Goal: Information Seeking & Learning: Check status

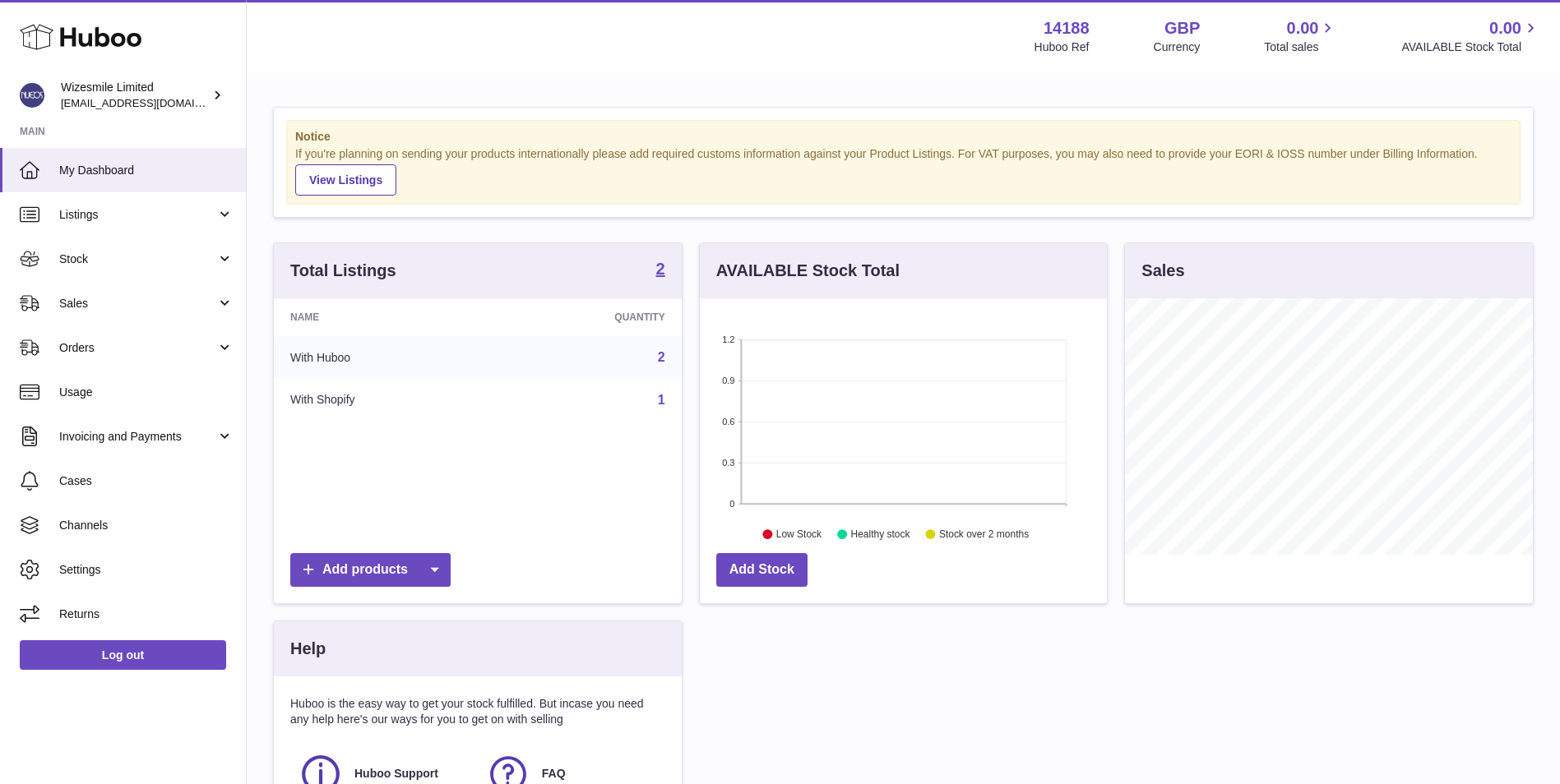
scroll to position [256, 407]
click at [164, 256] on span "Stock" at bounding box center [138, 259] width 157 height 16
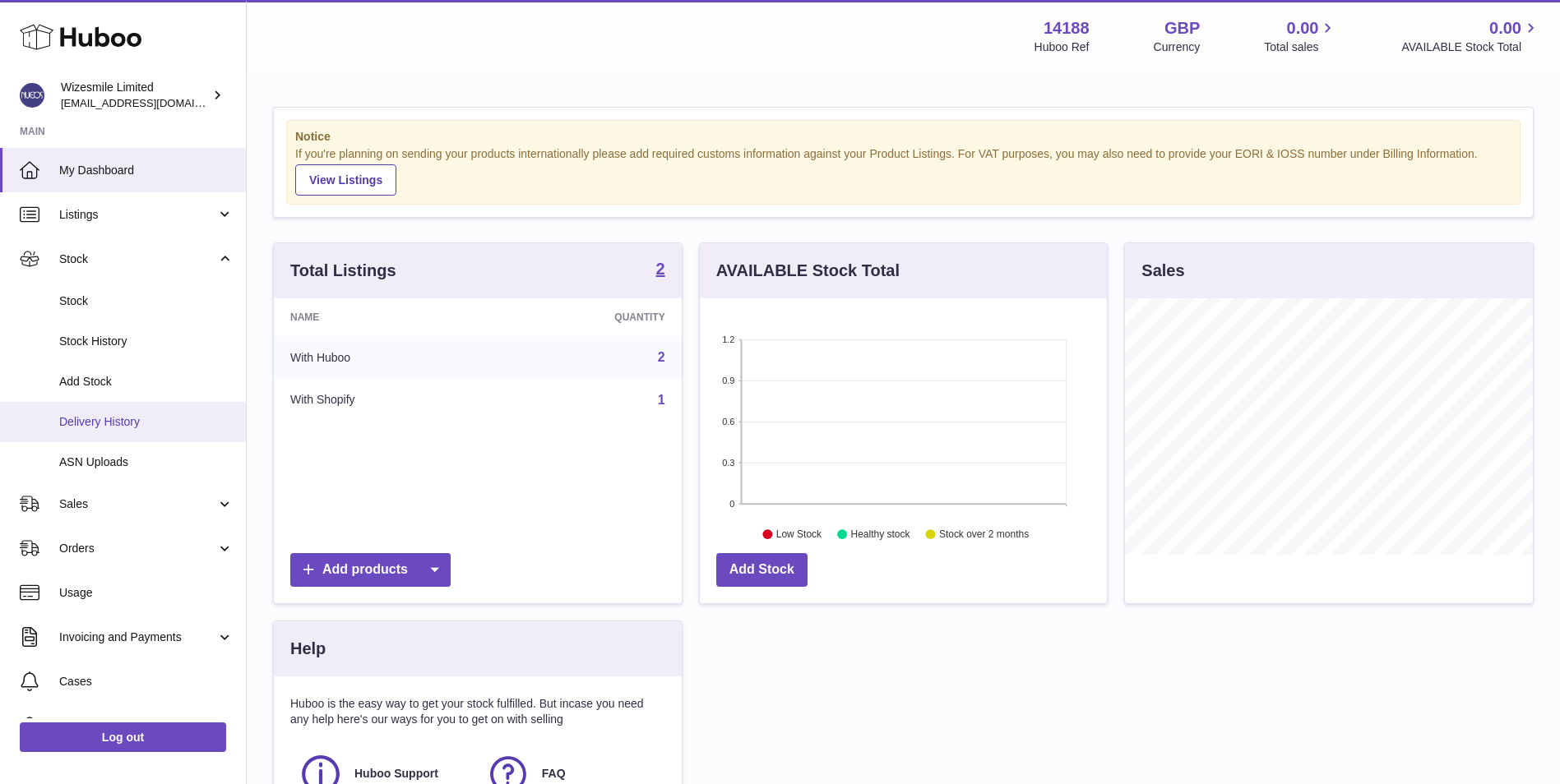
click at [132, 412] on link "Delivery History" at bounding box center [123, 422] width 246 height 41
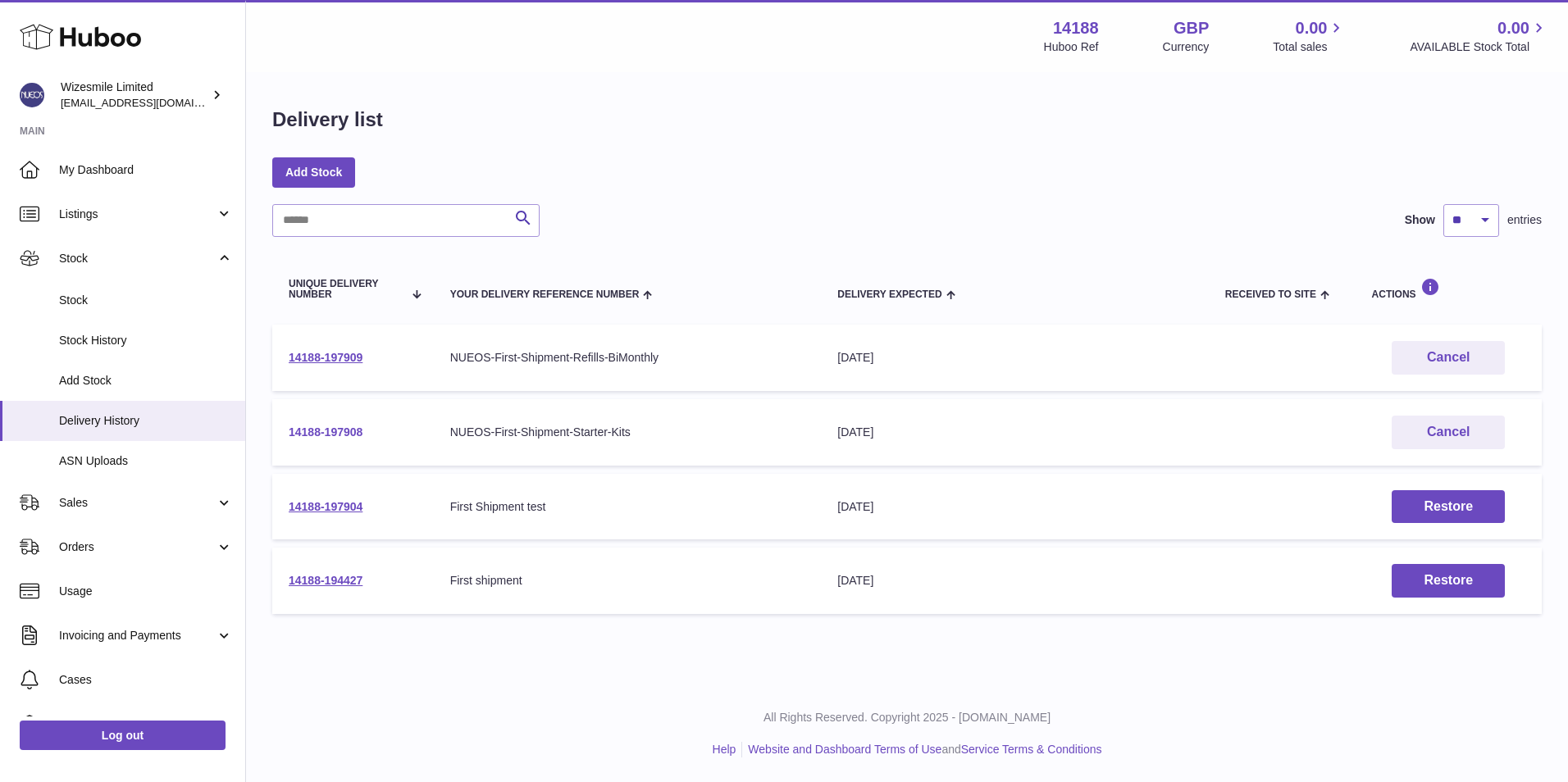
click at [323, 431] on link "14188-197908" at bounding box center [326, 431] width 74 height 13
click at [335, 360] on link "14188-197909" at bounding box center [326, 357] width 74 height 13
click at [333, 437] on link "14188-197908" at bounding box center [326, 431] width 74 height 13
click at [146, 293] on span "Stock" at bounding box center [146, 301] width 174 height 16
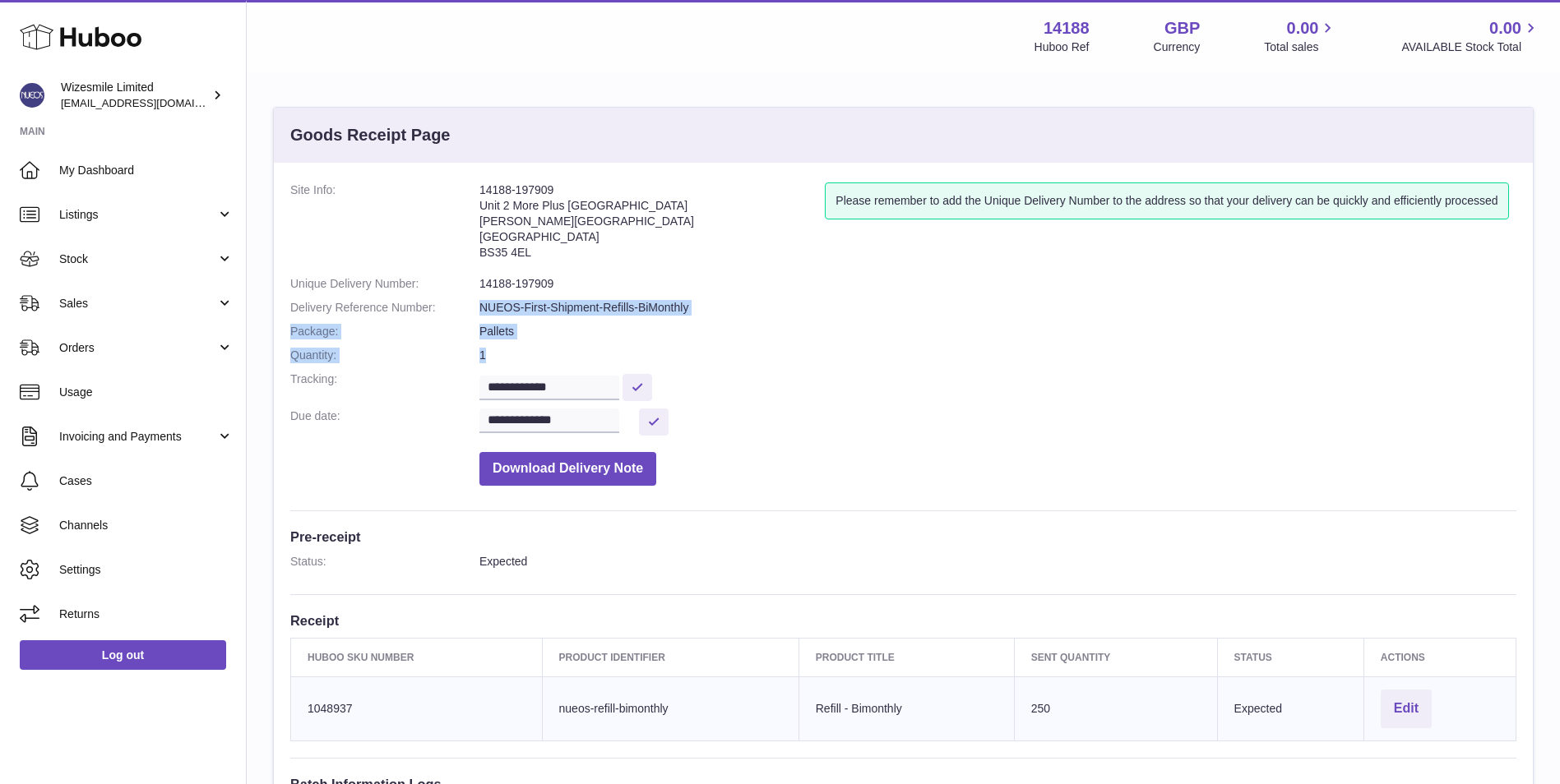
drag, startPoint x: 591, startPoint y: 351, endPoint x: 454, endPoint y: 315, distance: 141.7
click at [454, 315] on dl "**********" at bounding box center [904, 338] width 1227 height 312
drag, startPoint x: 454, startPoint y: 315, endPoint x: 539, endPoint y: 354, distance: 93.5
click at [540, 354] on dd "1" at bounding box center [998, 356] width 1037 height 16
drag, startPoint x: 506, startPoint y: 351, endPoint x: 453, endPoint y: 305, distance: 70.2
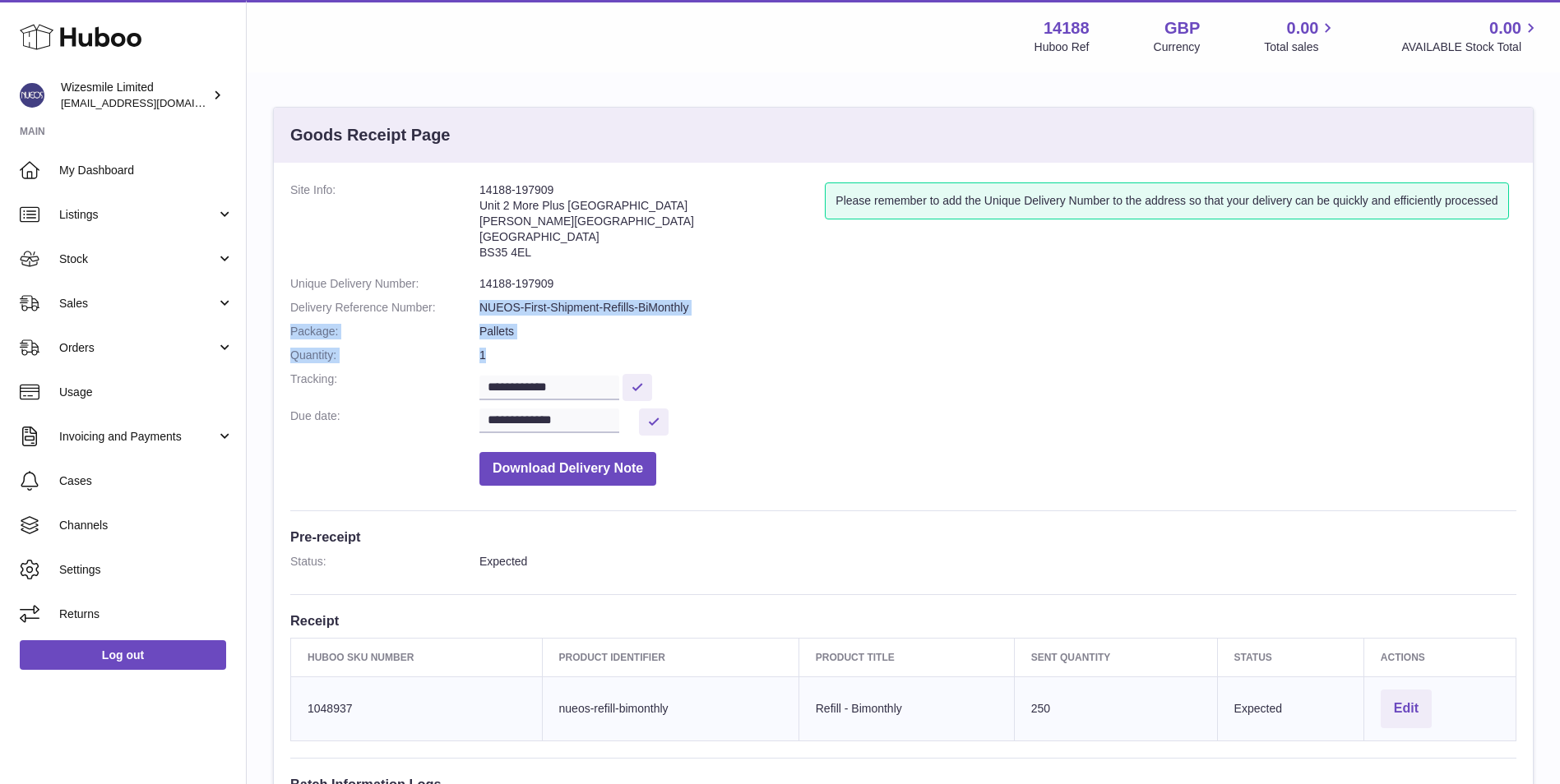
click at [453, 305] on dl "**********" at bounding box center [904, 338] width 1227 height 312
drag, startPoint x: 453, startPoint y: 305, endPoint x: 511, endPoint y: 347, distance: 71.6
click at [511, 347] on dl "**********" at bounding box center [904, 338] width 1227 height 312
drag, startPoint x: 506, startPoint y: 356, endPoint x: 481, endPoint y: 311, distance: 51.5
click at [481, 311] on dl "**********" at bounding box center [904, 338] width 1227 height 312
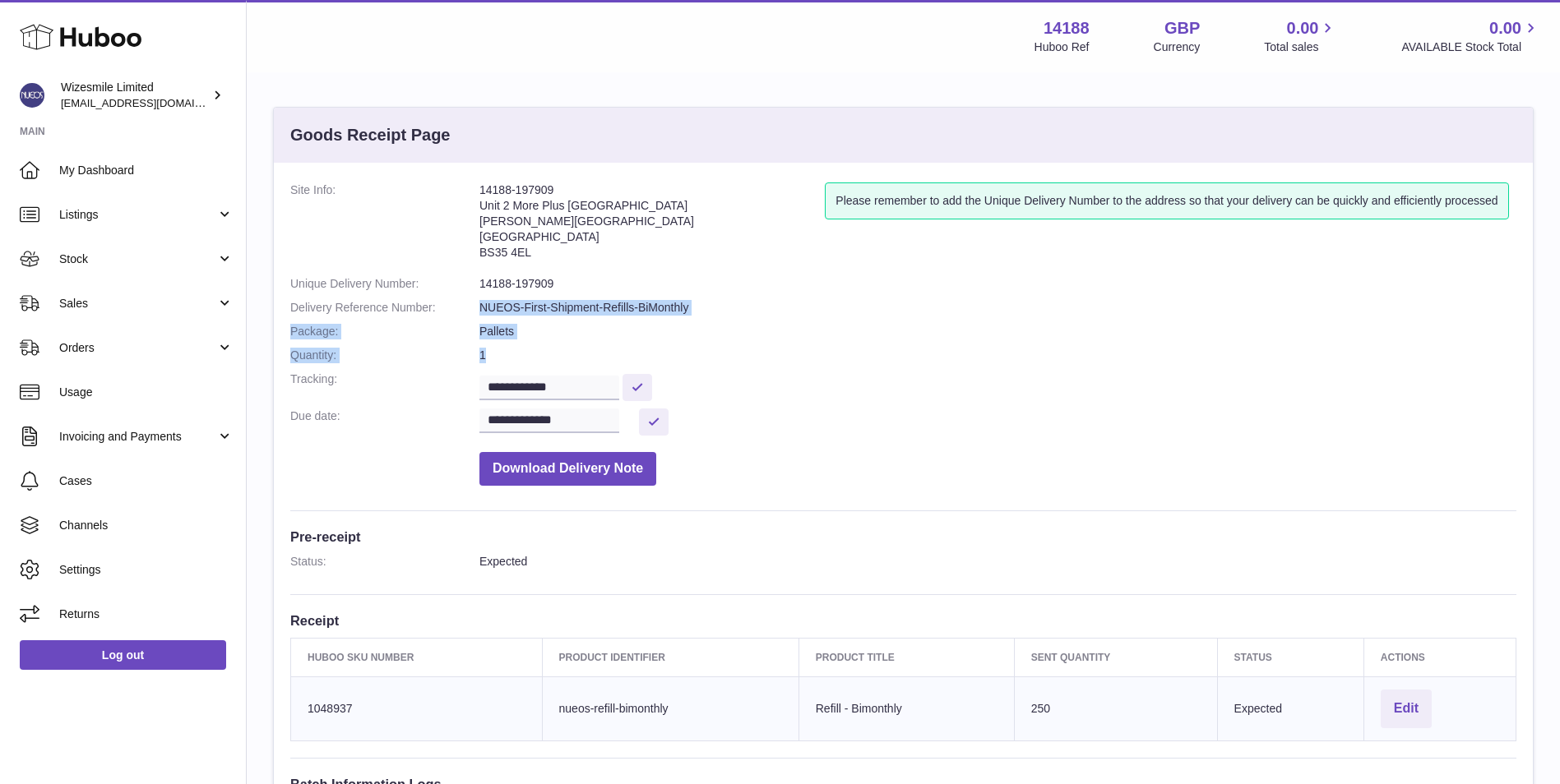
drag, startPoint x: 481, startPoint y: 311, endPoint x: 535, endPoint y: 365, distance: 76.4
click at [535, 365] on dl "**********" at bounding box center [904, 338] width 1227 height 312
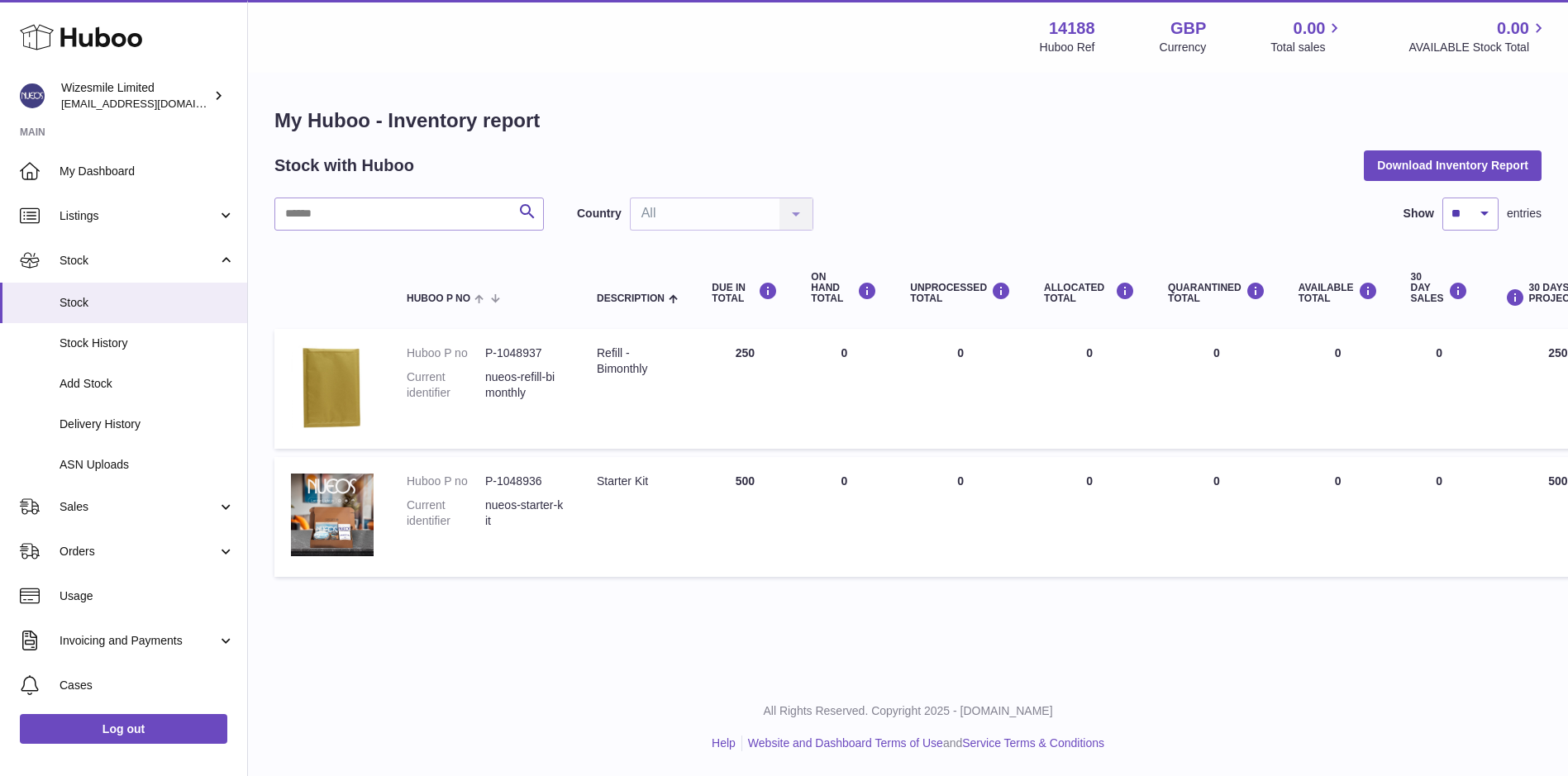
drag, startPoint x: 844, startPoint y: 355, endPoint x: 834, endPoint y: 360, distance: 11.2
click at [834, 360] on td "ON HAND Total 0" at bounding box center [844, 389] width 99 height 120
drag, startPoint x: 834, startPoint y: 360, endPoint x: 858, endPoint y: 381, distance: 31.9
click at [858, 386] on td "ON HAND Total 0" at bounding box center [844, 389] width 99 height 120
drag, startPoint x: 857, startPoint y: 358, endPoint x: 833, endPoint y: 365, distance: 25.0
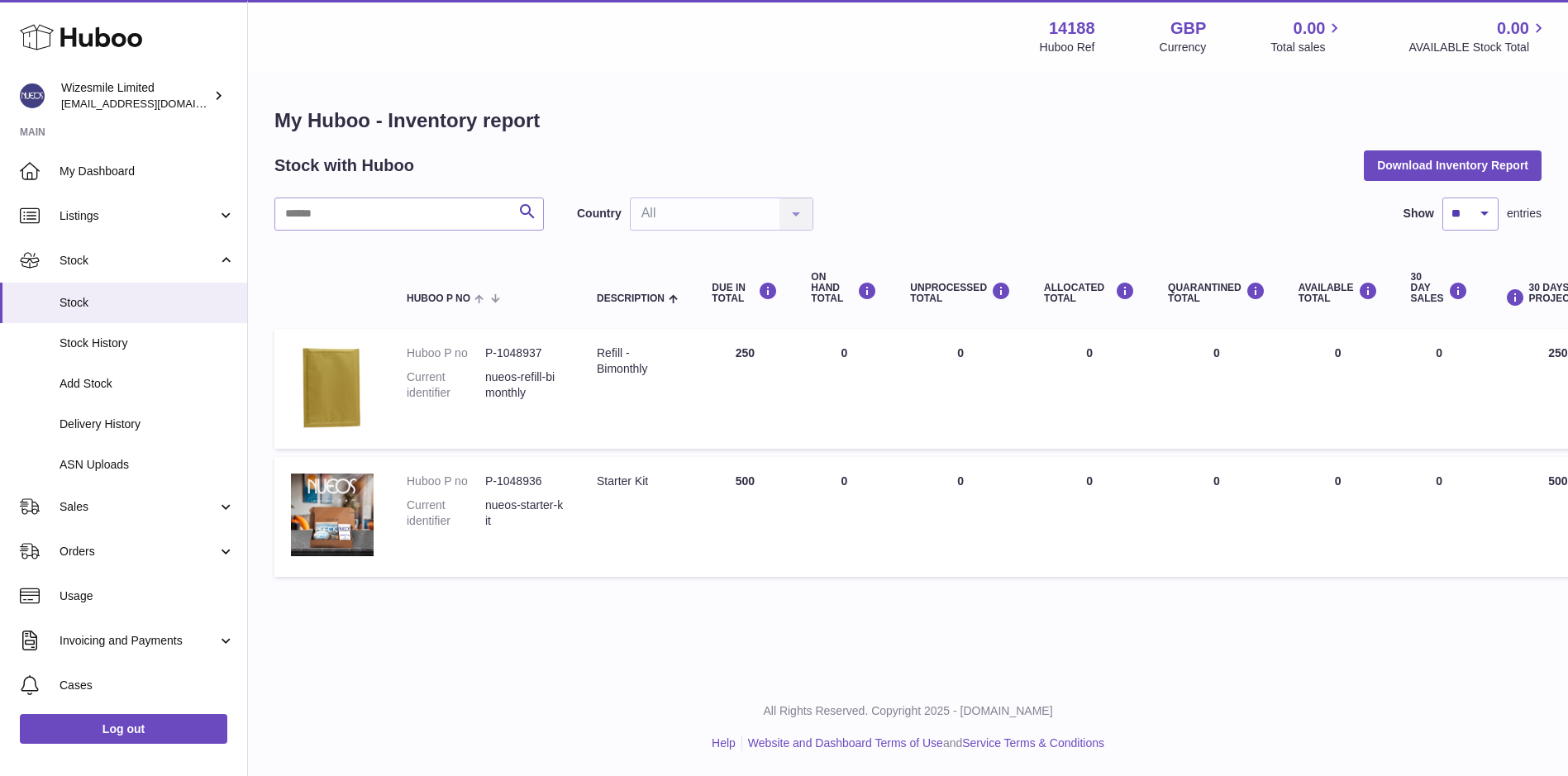
click at [833, 365] on td "ON HAND Total 0" at bounding box center [844, 389] width 99 height 120
click at [859, 578] on div "My Huboo - Inventory report Stock with Huboo Download Inventory Report Search C…" at bounding box center [908, 346] width 1320 height 543
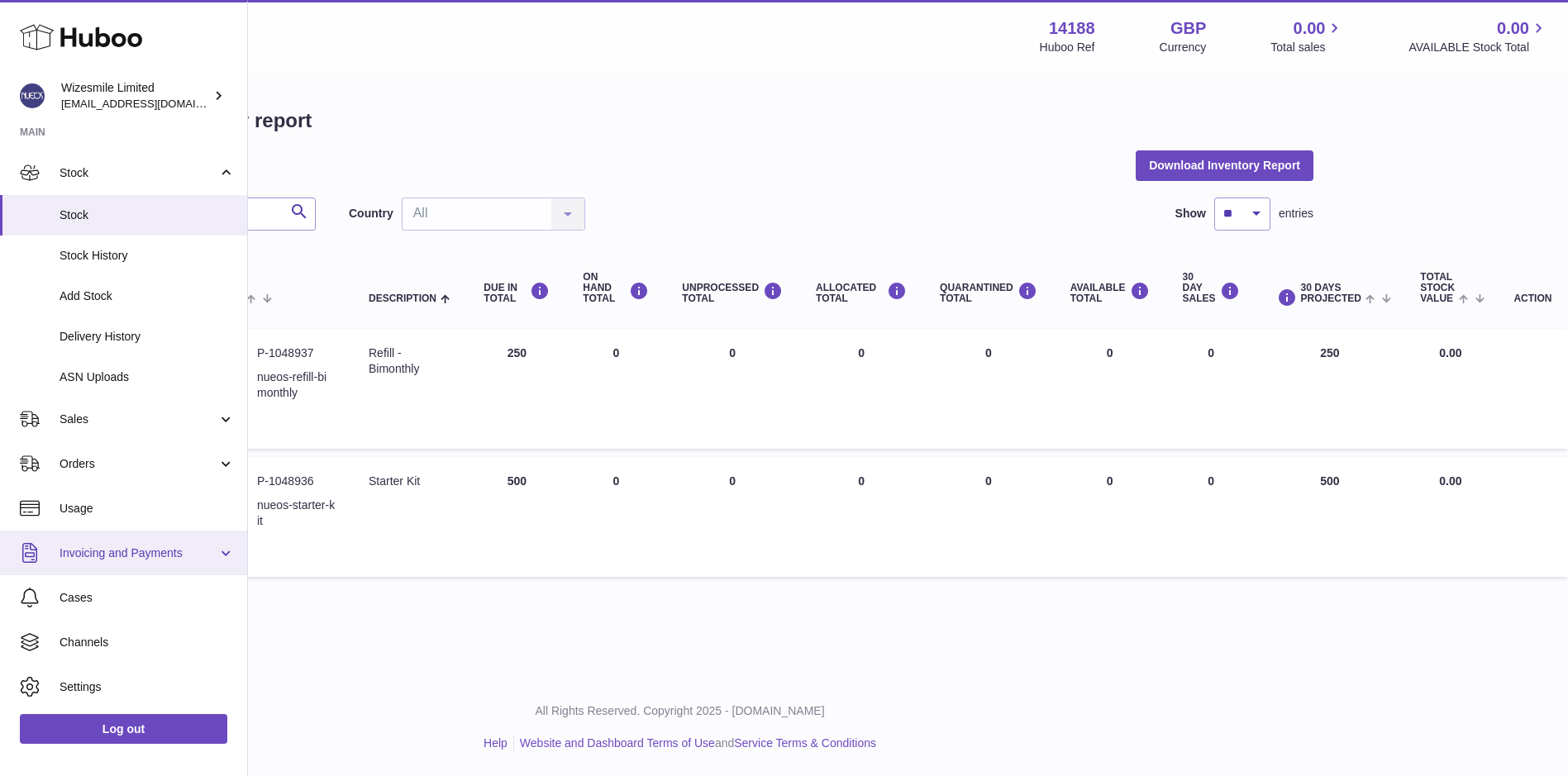
scroll to position [119, 0]
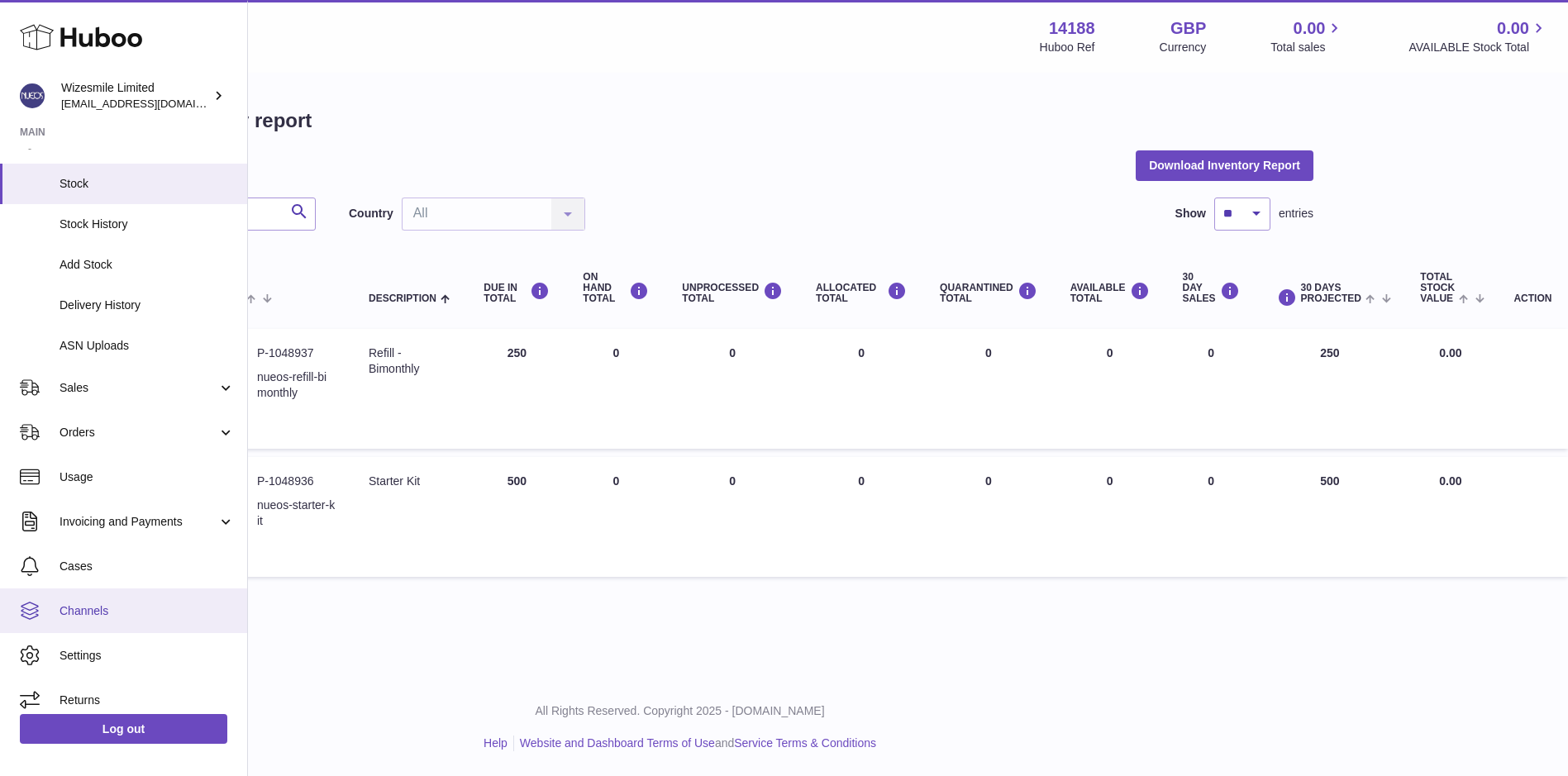
click at [150, 605] on span "Channels" at bounding box center [148, 611] width 175 height 16
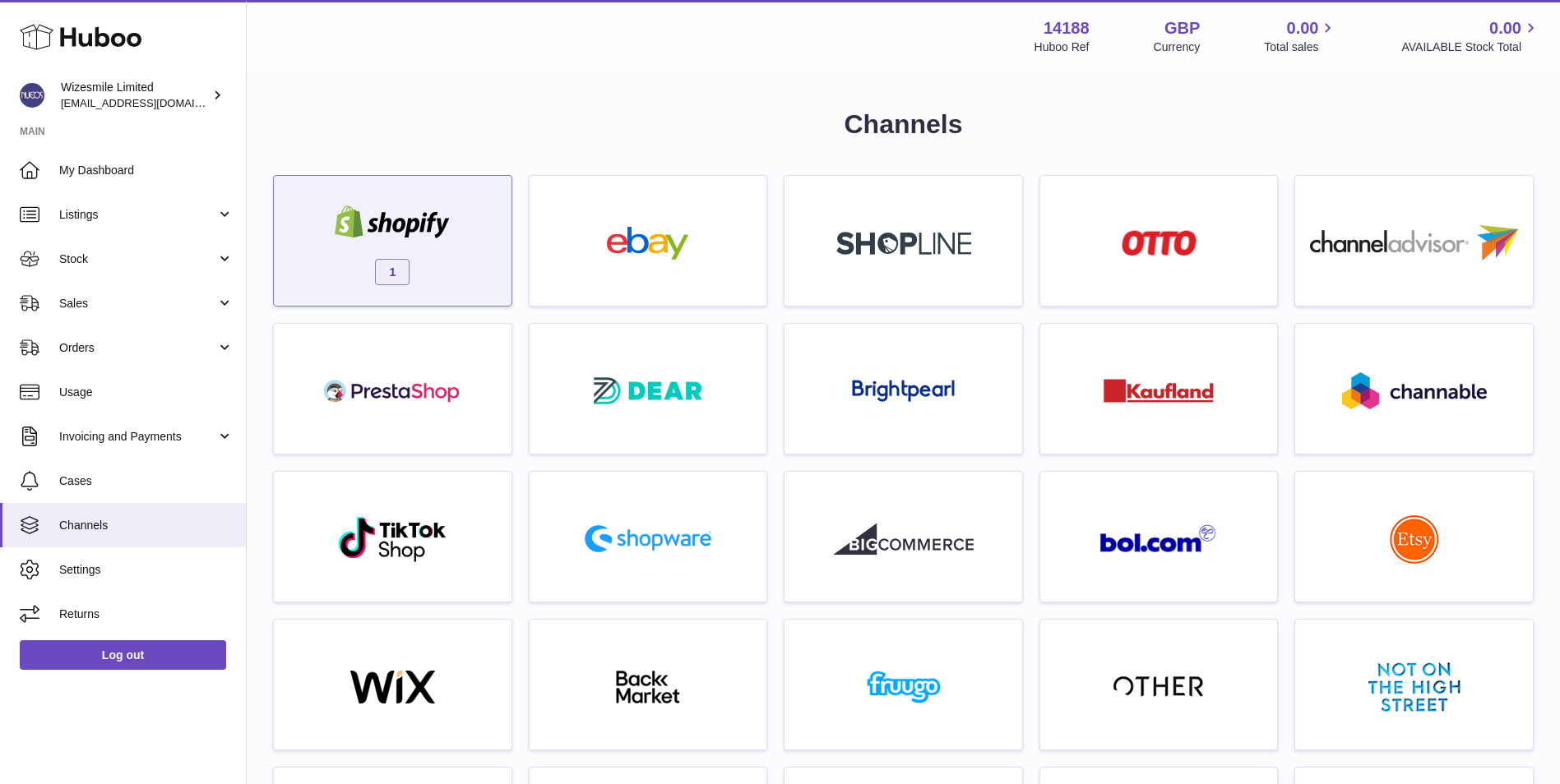
click at [436, 280] on div "1" at bounding box center [393, 245] width 221 height 105
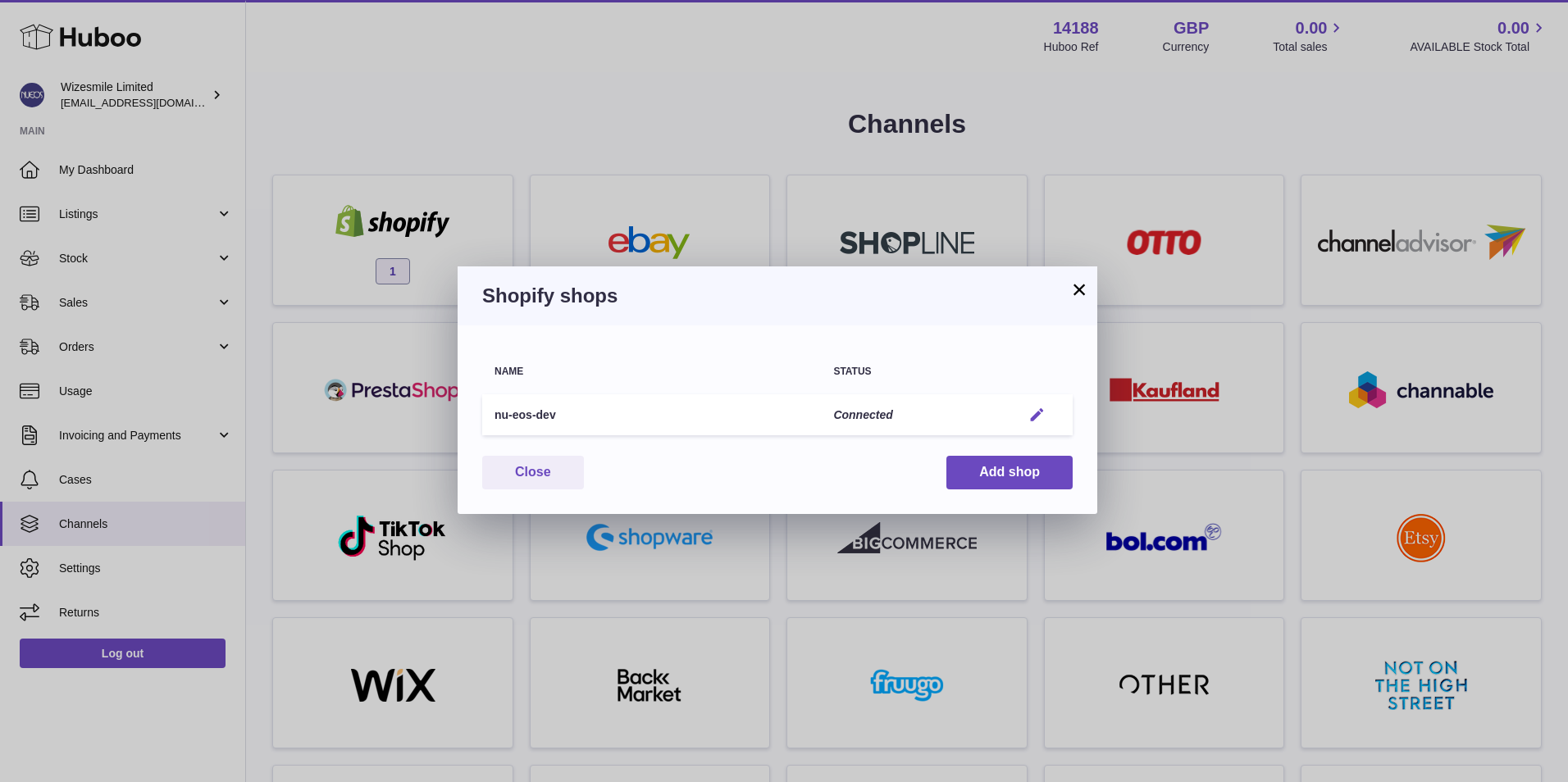
click at [1041, 416] on em "button" at bounding box center [1037, 415] width 17 height 17
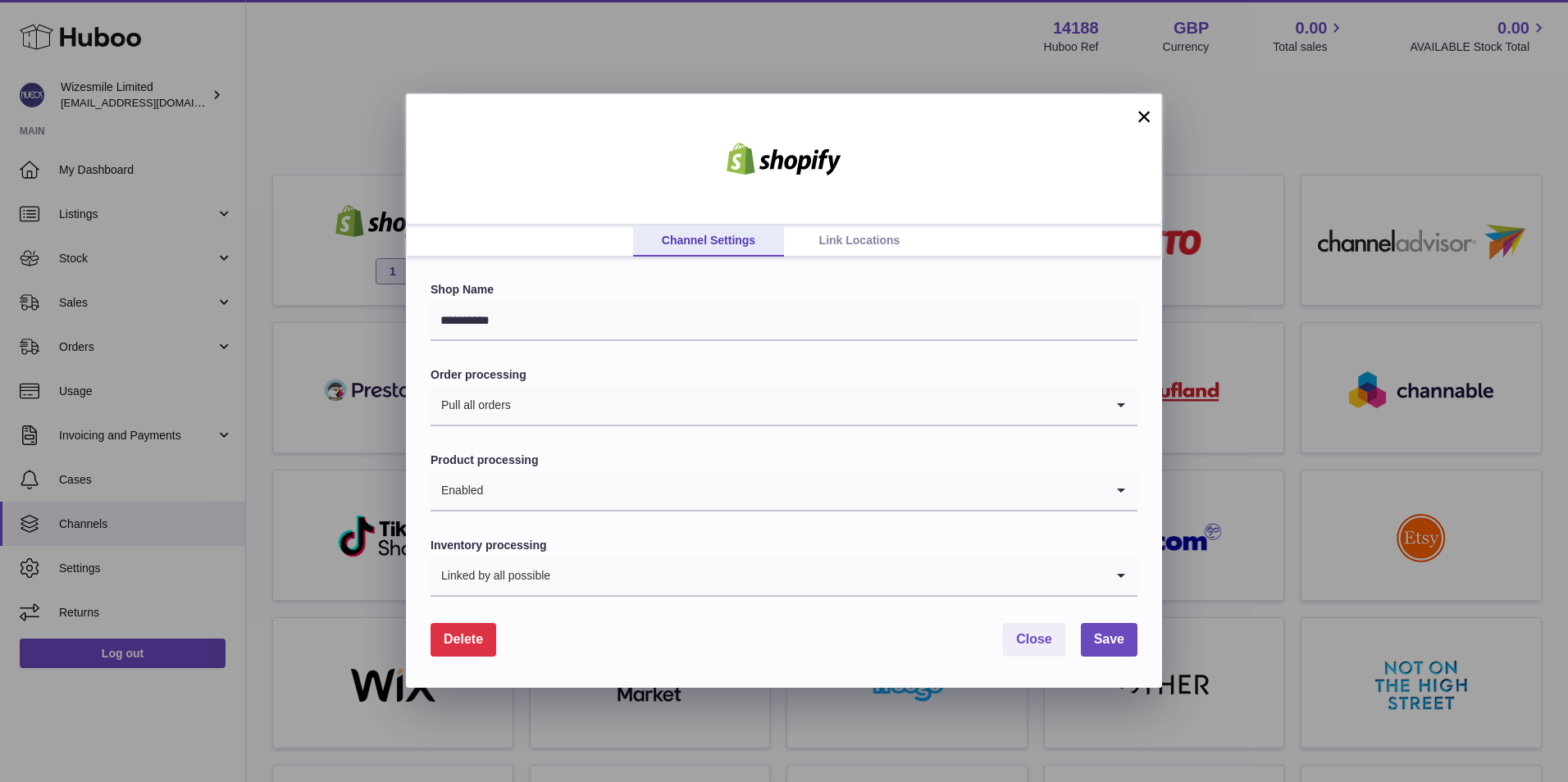
click at [880, 236] on link "Link Locations" at bounding box center [859, 241] width 151 height 31
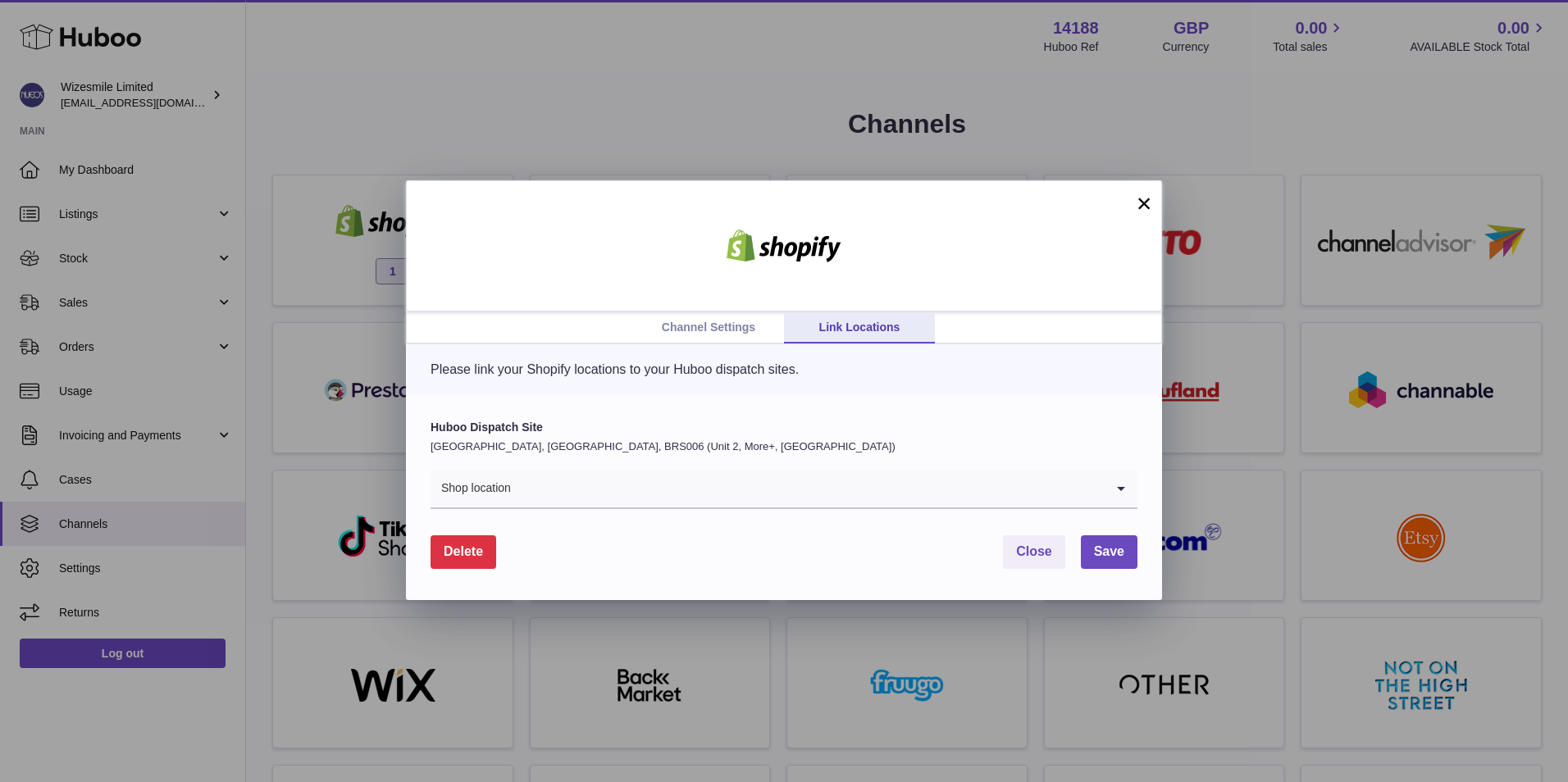
click at [669, 487] on input "Search for option" at bounding box center [808, 489] width 593 height 38
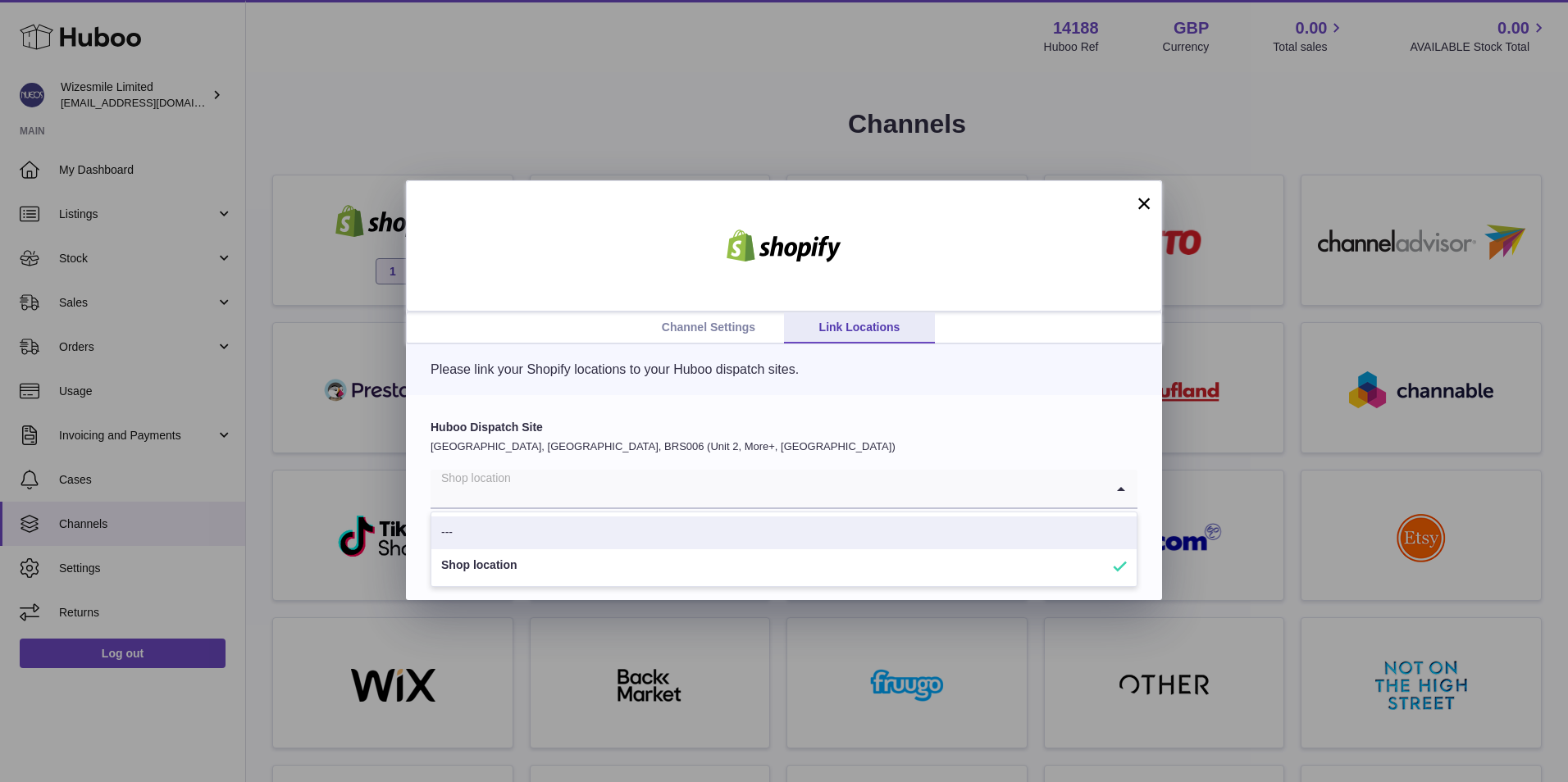
click at [962, 413] on div "Huboo Dispatch Site United Kingdom, Severn Beach, BRS006 (Unit 2, More+, UK) Sh…" at bounding box center [784, 498] width 756 height 205
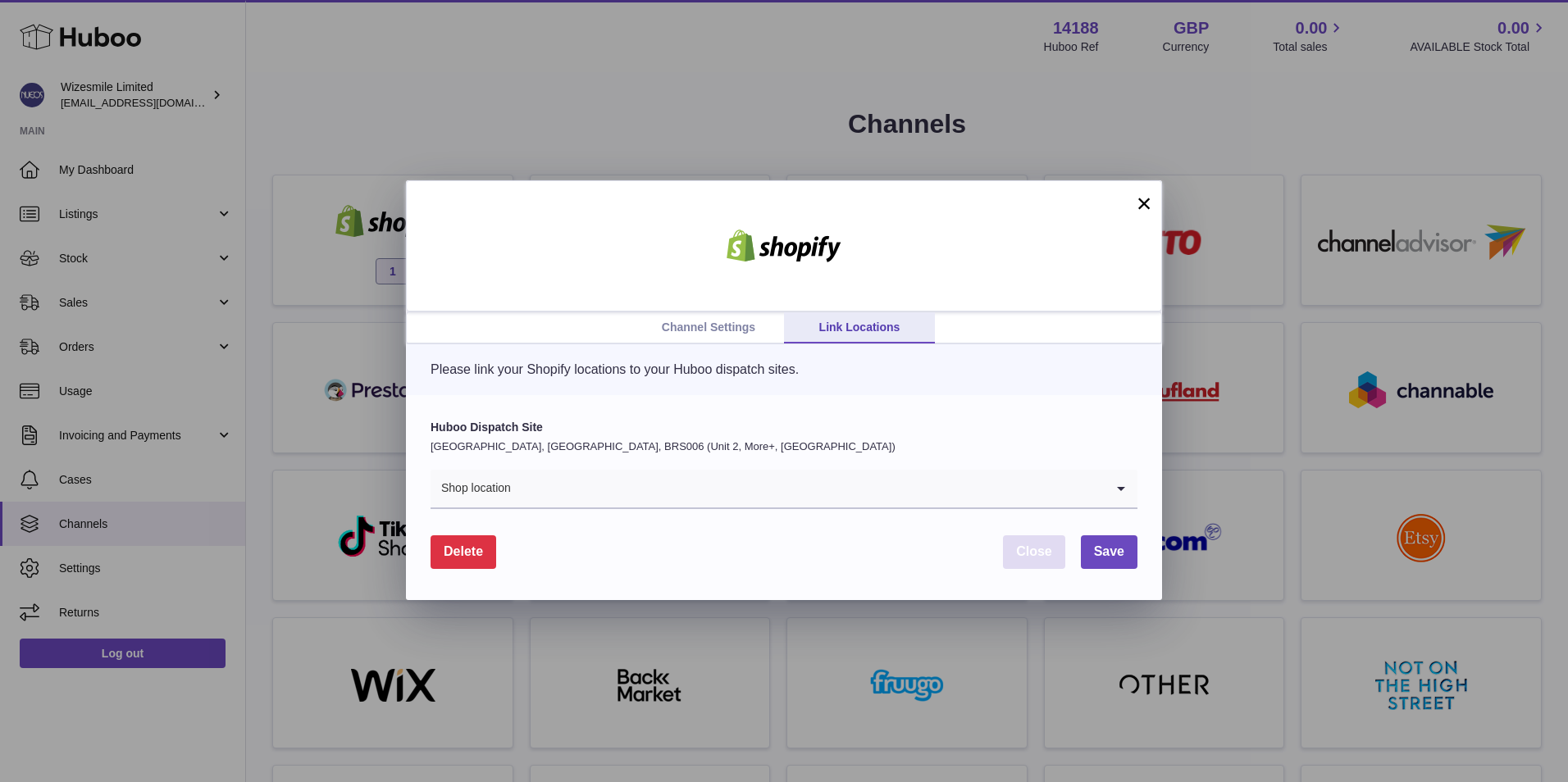
click at [1030, 550] on span "Close" at bounding box center [1035, 551] width 36 height 14
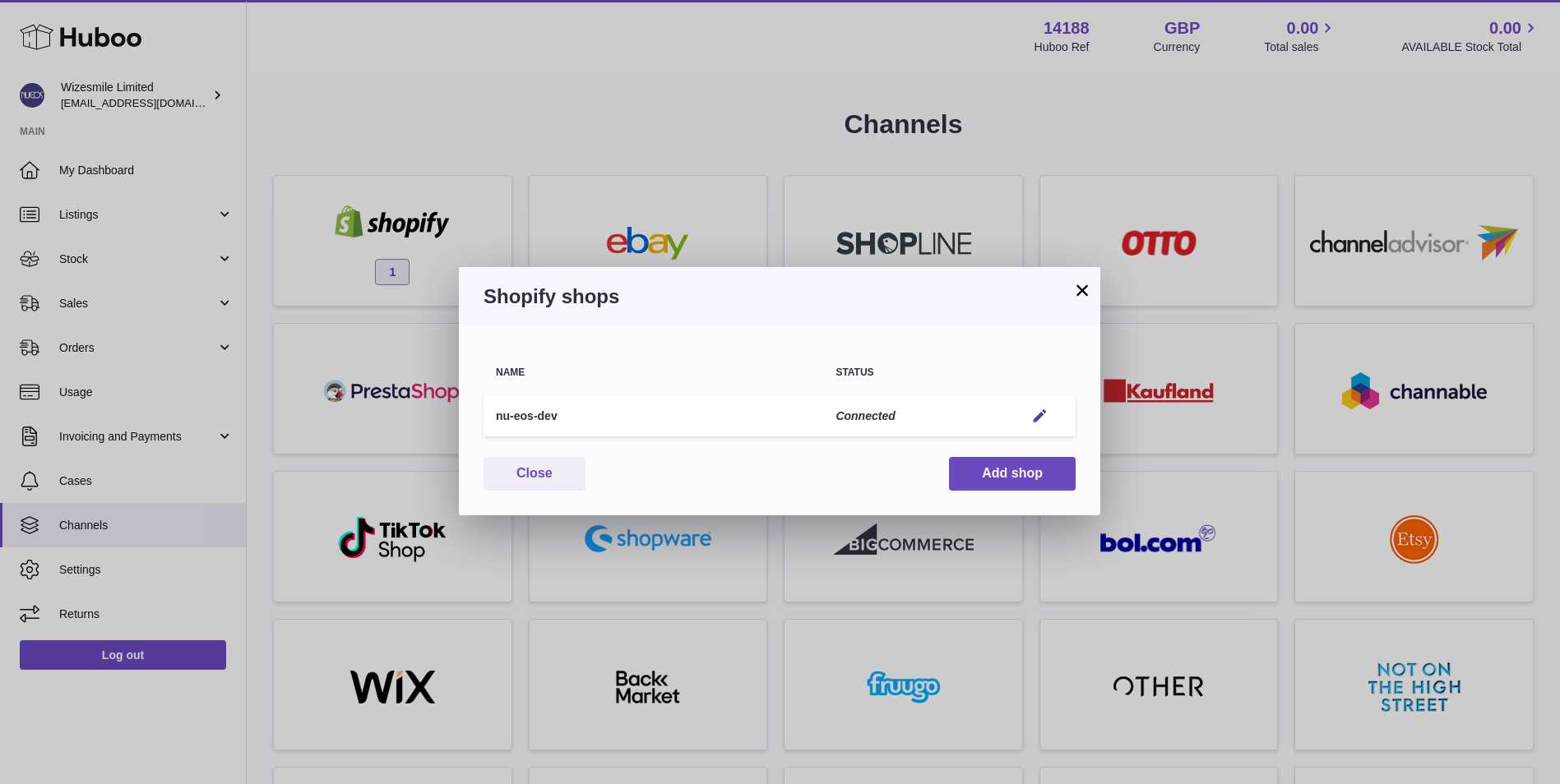
click at [1086, 289] on button "×" at bounding box center [1082, 290] width 20 height 20
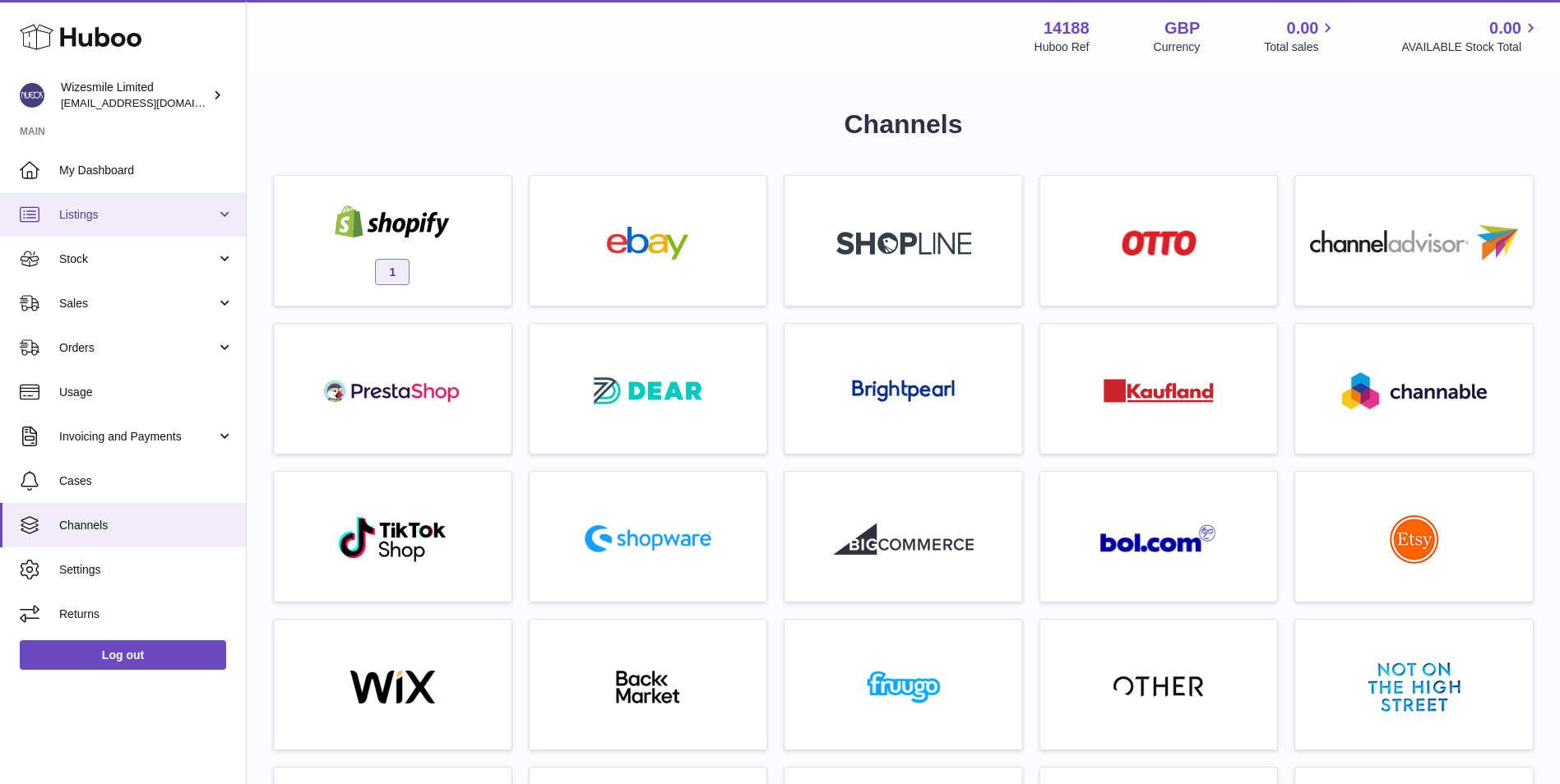
click at [101, 216] on span "Listings" at bounding box center [138, 215] width 157 height 16
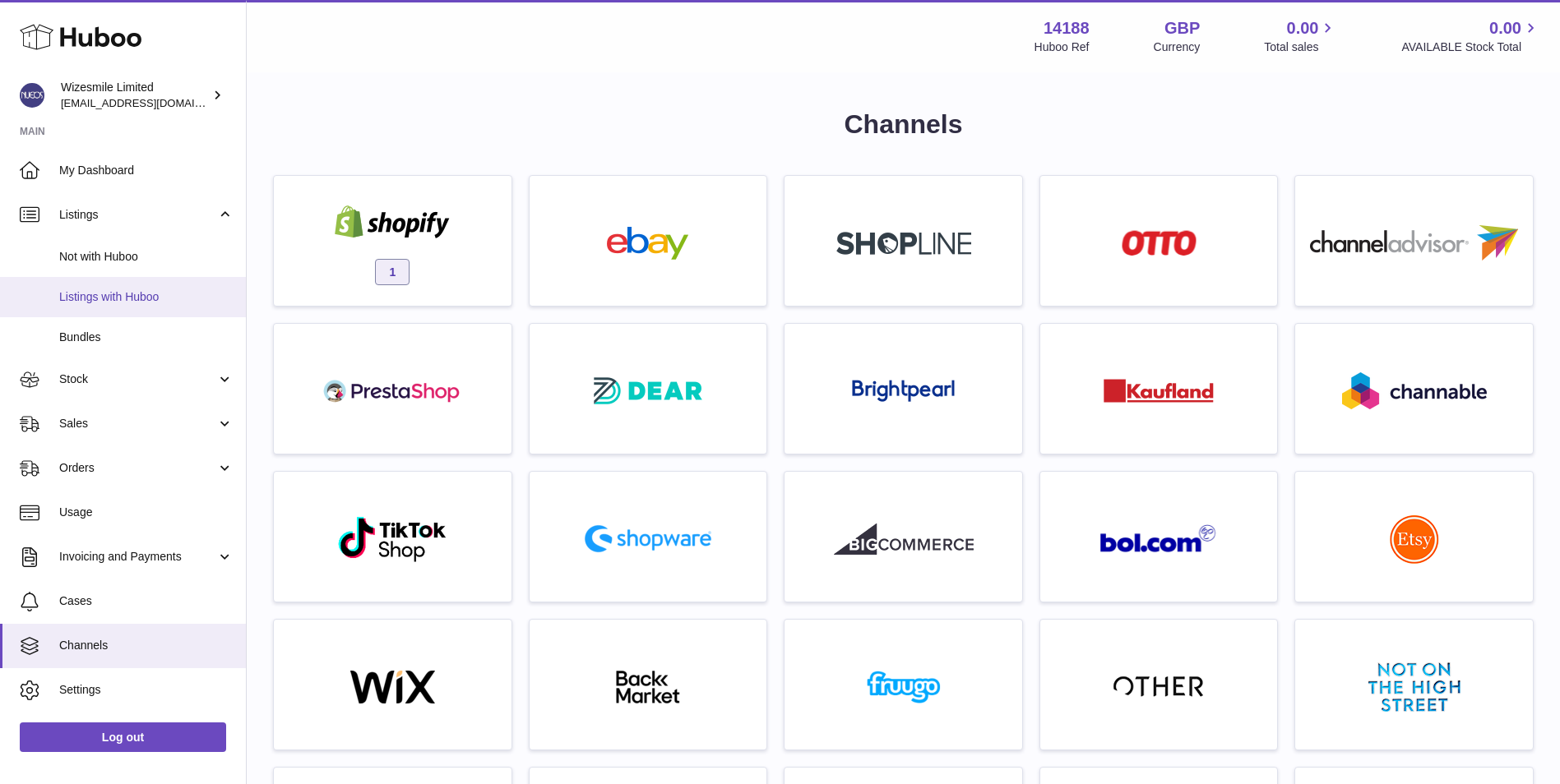
click at [125, 298] on span "Listings with Huboo" at bounding box center [147, 297] width 174 height 16
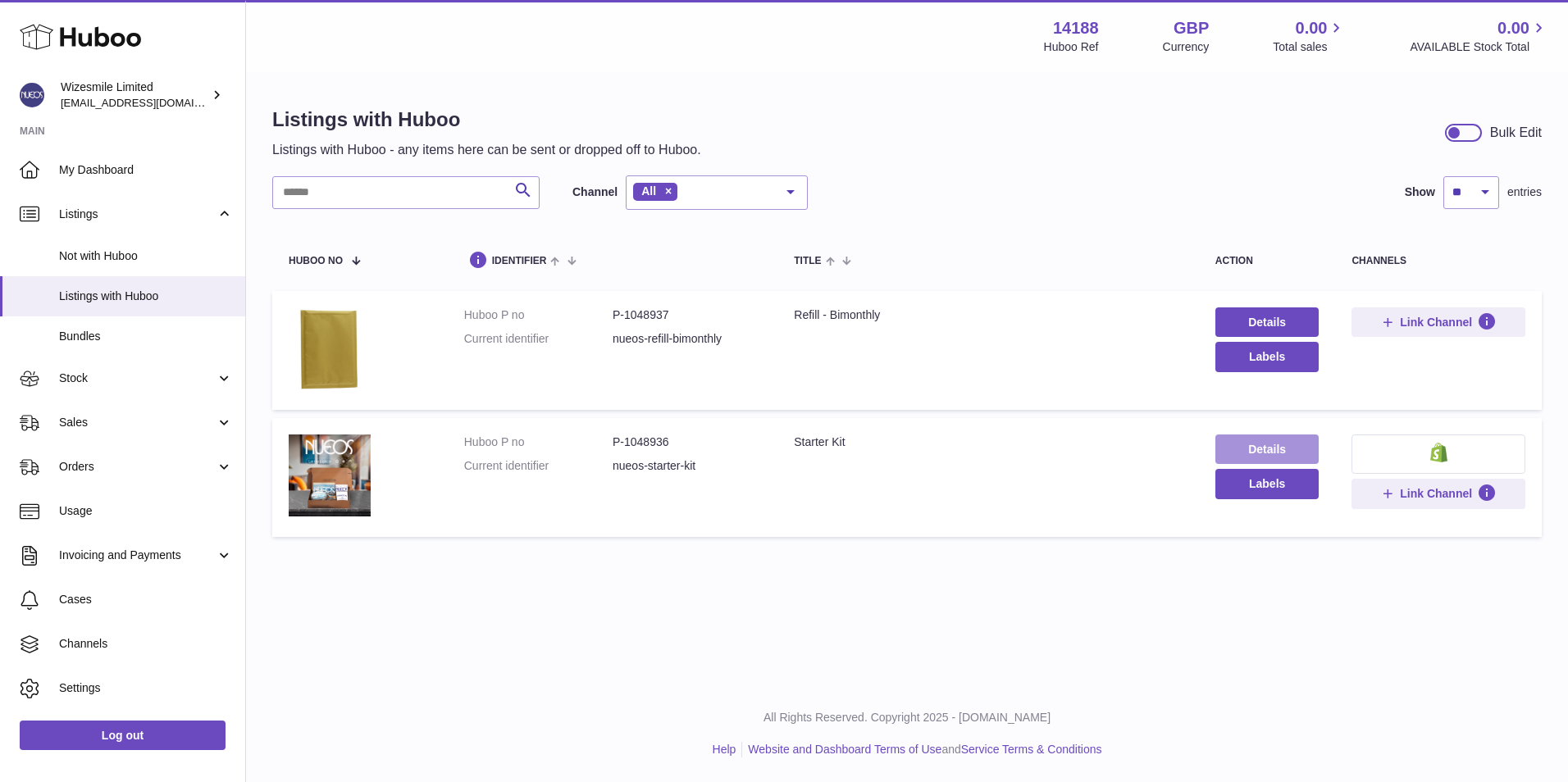
click at [1270, 440] on link "Details" at bounding box center [1267, 450] width 104 height 29
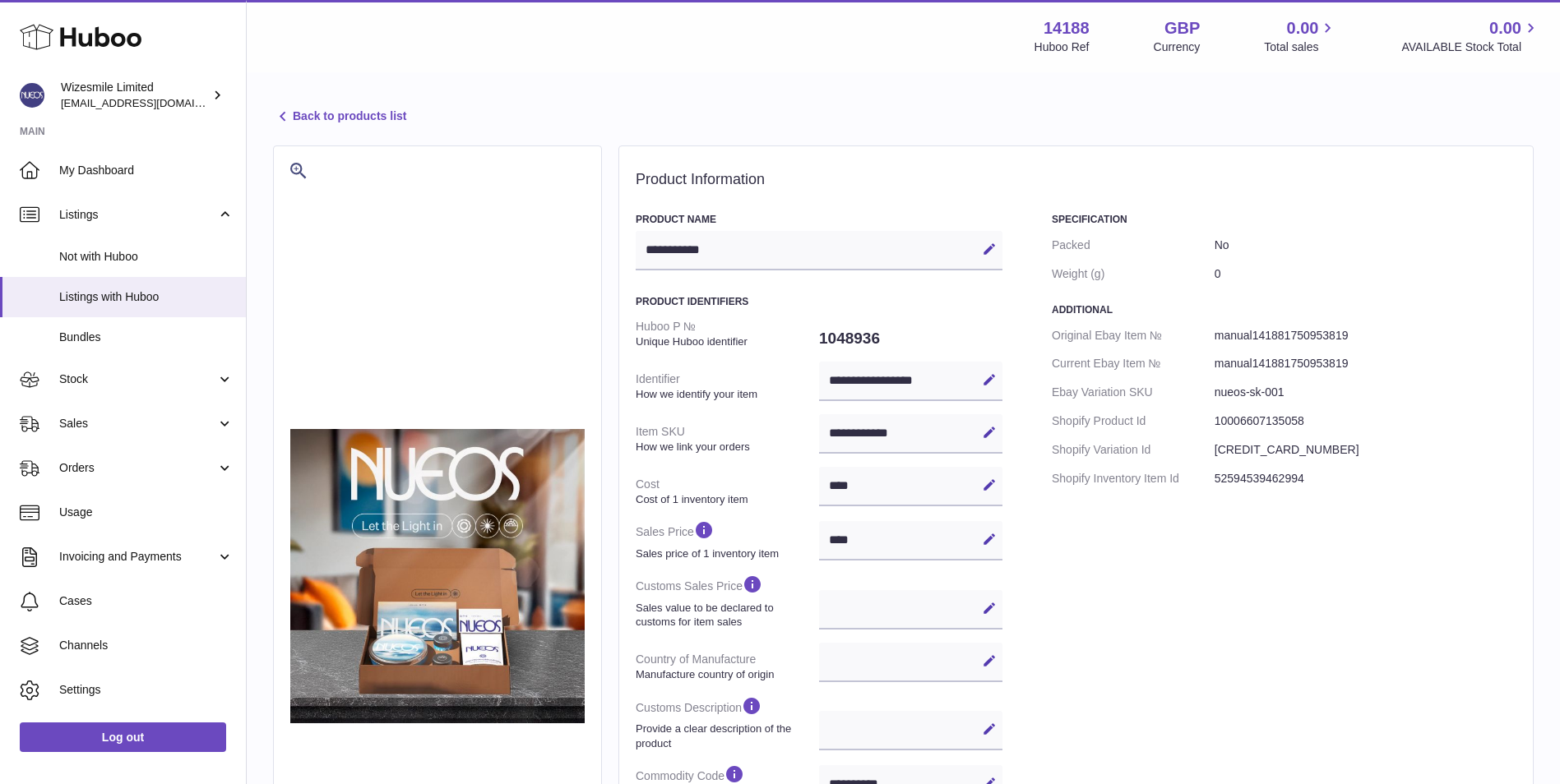
select select
select select "****"
click at [314, 104] on div "**********" at bounding box center [904, 574] width 1313 height 1000
click at [318, 117] on link "Back to products list" at bounding box center [339, 117] width 133 height 20
